Goal: Task Accomplishment & Management: Use online tool/utility

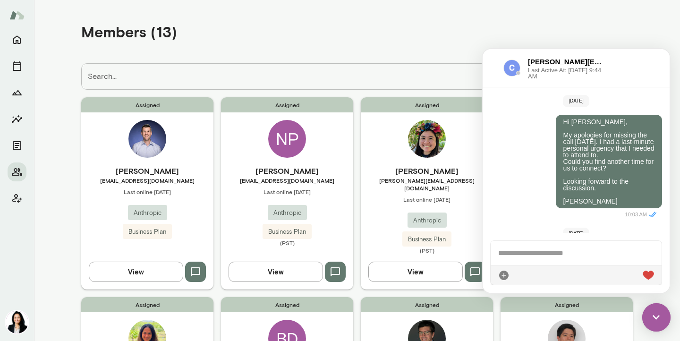
scroll to position [440, 0]
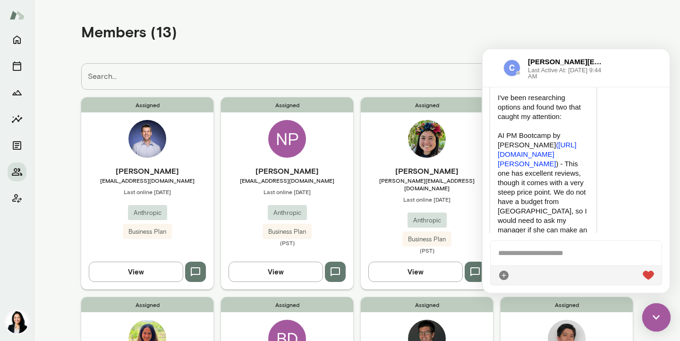
click at [589, 38] on div "Members (13)" at bounding box center [357, 32] width 552 height 48
click at [659, 312] on img at bounding box center [656, 317] width 28 height 28
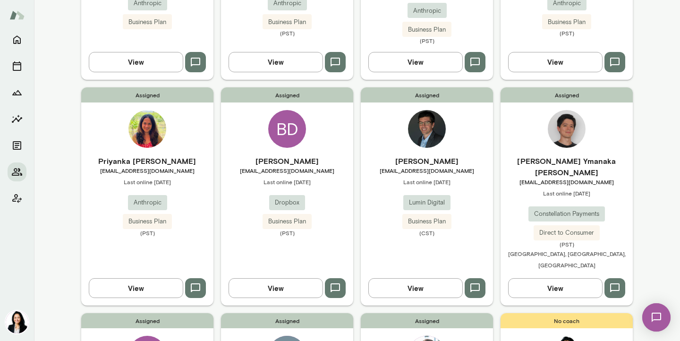
scroll to position [233, 0]
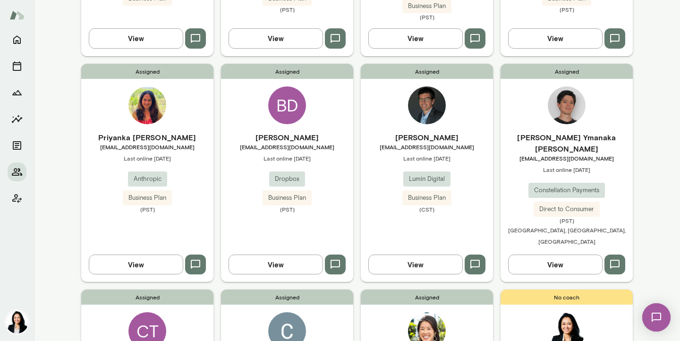
click at [300, 143] on span "[EMAIL_ADDRESS][DOMAIN_NAME]" at bounding box center [287, 147] width 132 height 8
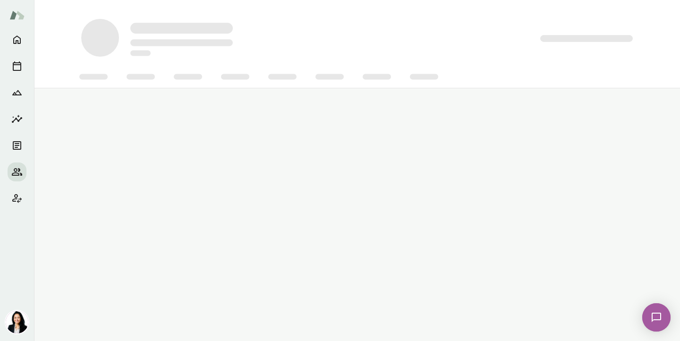
click at [300, 136] on main at bounding box center [357, 170] width 646 height 341
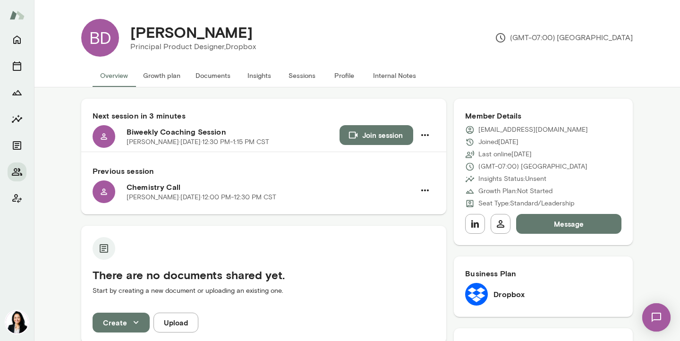
click at [346, 78] on button "Profile" at bounding box center [344, 75] width 43 height 23
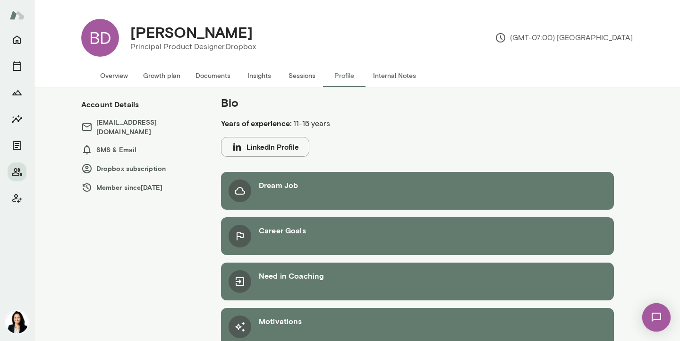
click at [112, 75] on button "Overview" at bounding box center [114, 75] width 43 height 23
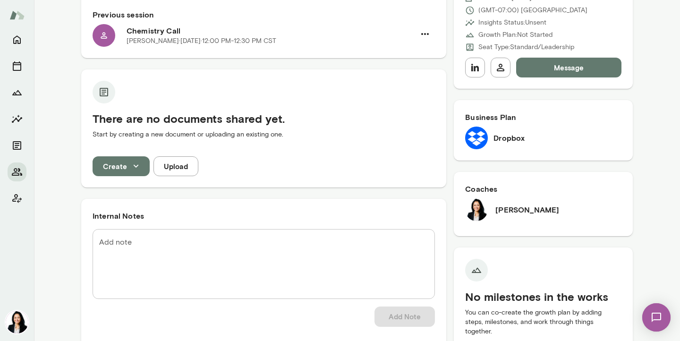
scroll to position [135, 0]
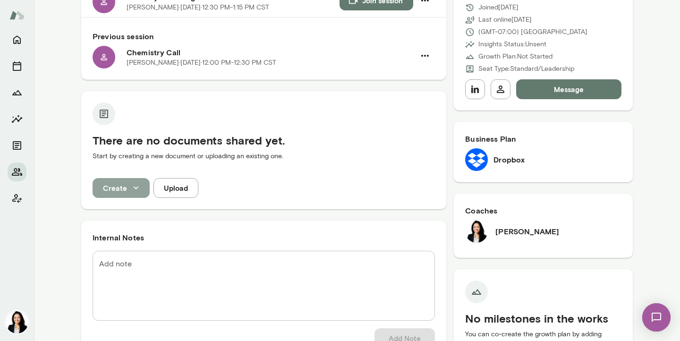
click at [137, 190] on icon "button" at bounding box center [136, 188] width 10 height 10
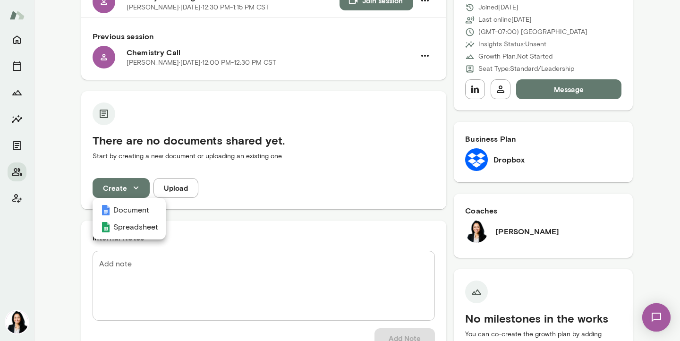
click at [141, 174] on div at bounding box center [340, 170] width 680 height 341
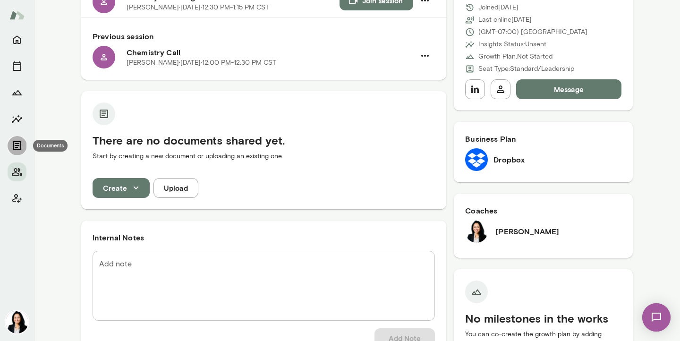
click at [16, 141] on icon "Documents" at bounding box center [17, 145] width 9 height 9
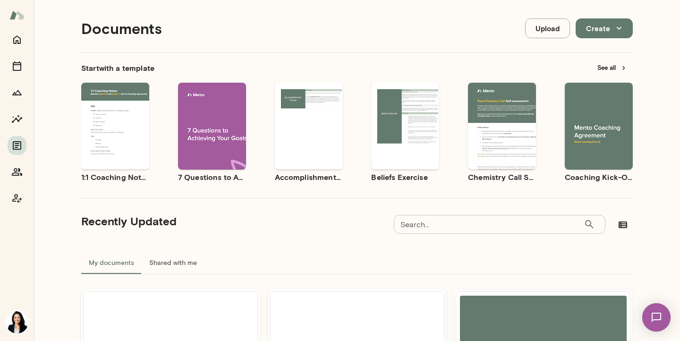
click at [596, 116] on span "Use template" at bounding box center [604, 118] width 34 height 8
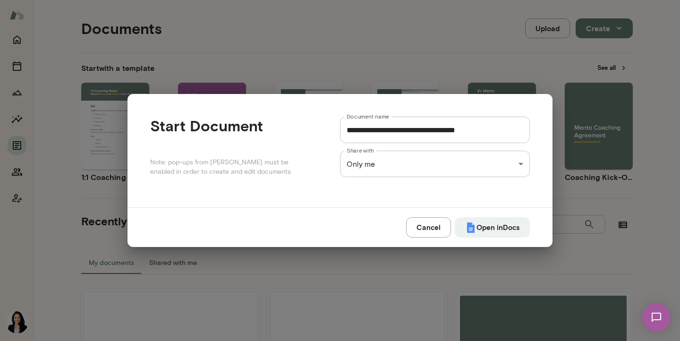
click at [465, 0] on div "Documents Upload Create Start with a template See all Use template Preview 1:1 …" at bounding box center [340, 0] width 680 height 0
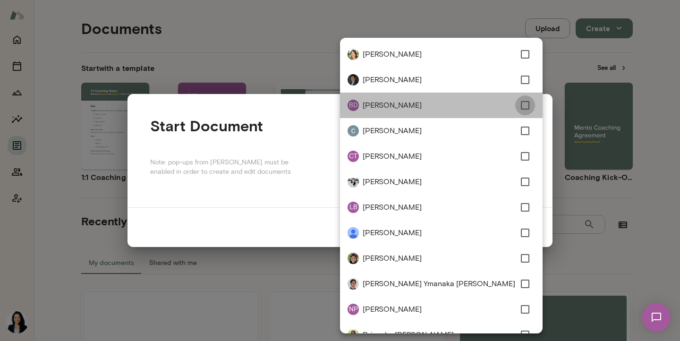
type input "**********"
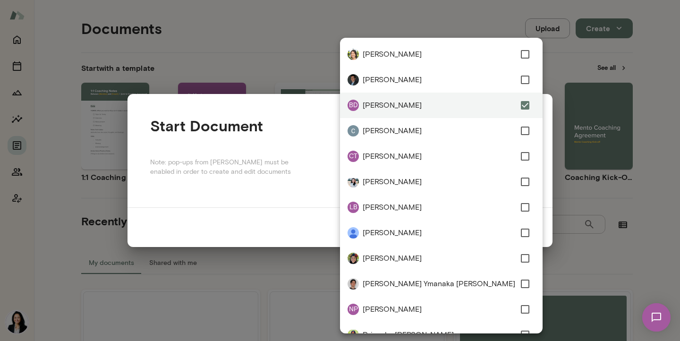
scroll to position [69, 0]
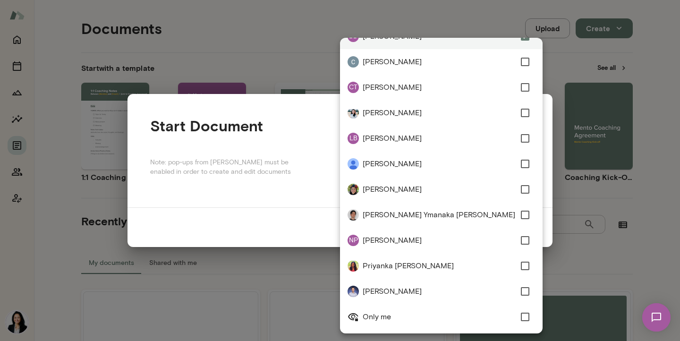
click at [597, 265] on div at bounding box center [340, 170] width 680 height 341
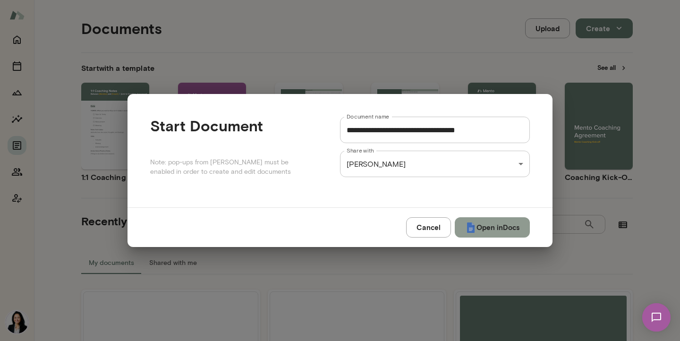
click at [508, 225] on button "Open in Docs" at bounding box center [492, 227] width 75 height 20
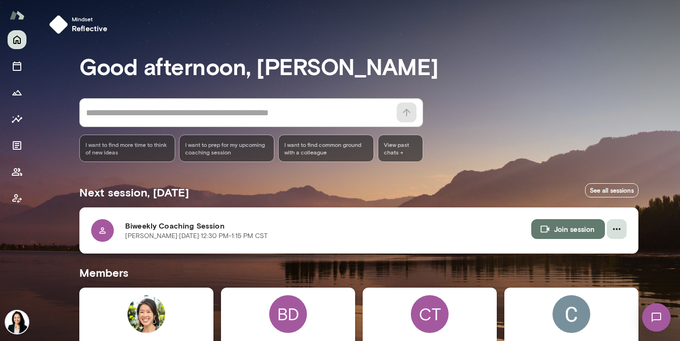
click at [622, 229] on icon "button" at bounding box center [616, 228] width 11 height 11
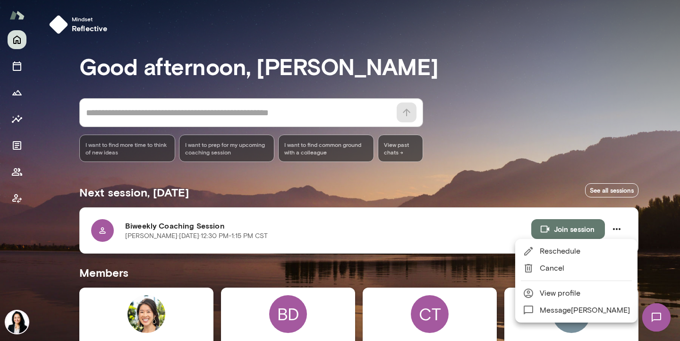
click at [494, 157] on div at bounding box center [340, 170] width 680 height 341
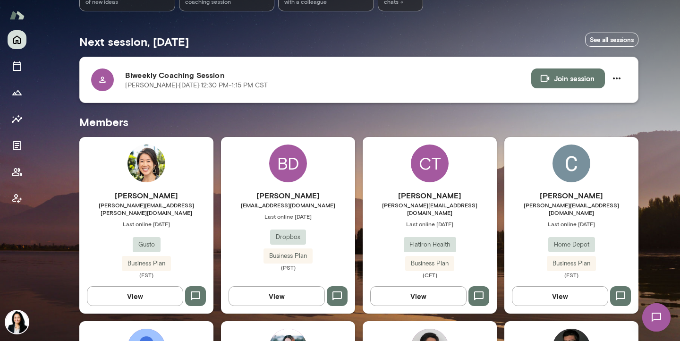
scroll to position [154, 0]
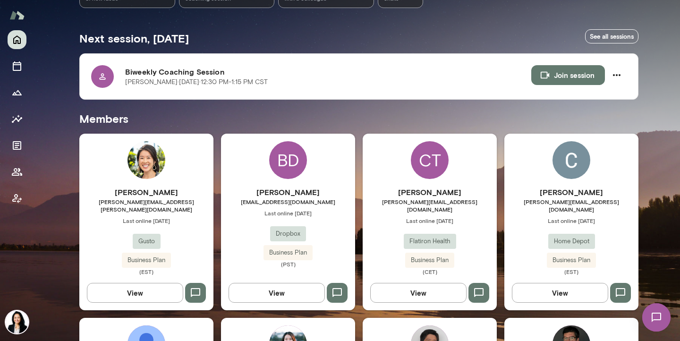
click at [309, 194] on h6 "[PERSON_NAME]" at bounding box center [288, 192] width 134 height 11
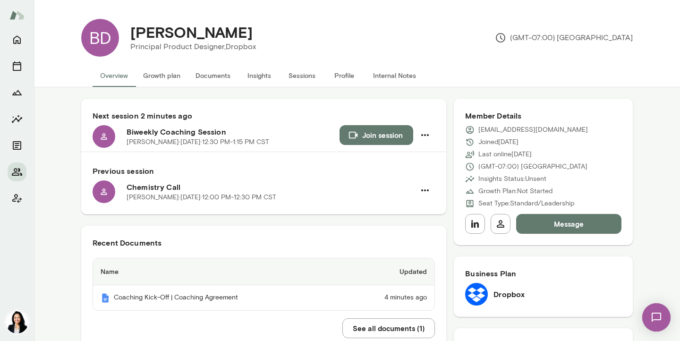
click at [572, 225] on button "Message" at bounding box center [568, 224] width 105 height 20
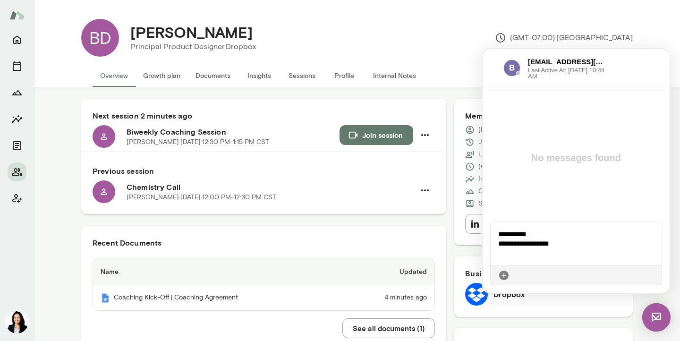
click at [654, 275] on icon at bounding box center [654, 275] width 0 height 0
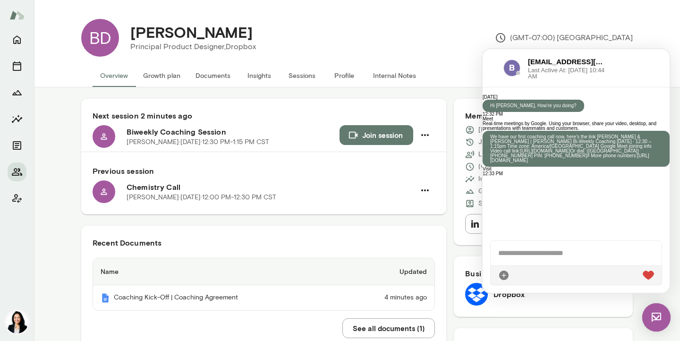
click at [654, 320] on img at bounding box center [656, 317] width 28 height 28
